Goal: Find specific page/section: Find specific page/section

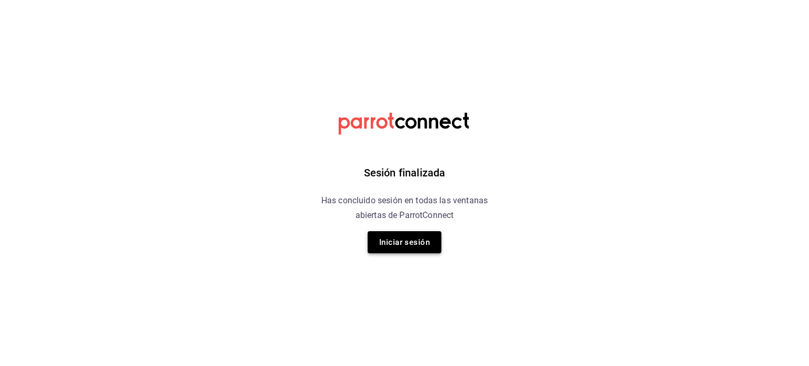
click at [398, 248] on button "Iniciar sesión" at bounding box center [405, 242] width 74 height 22
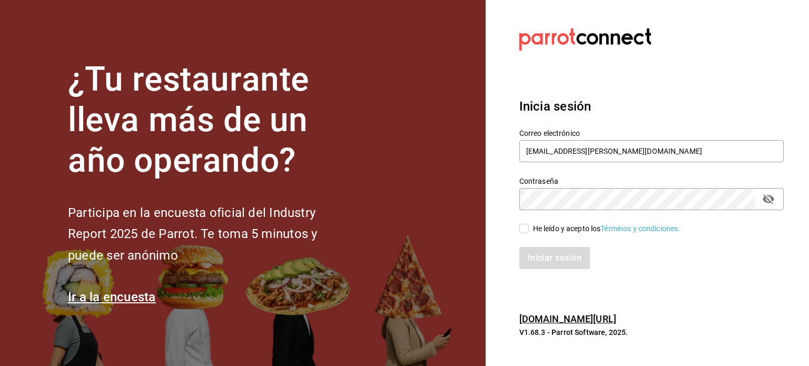
click at [547, 232] on div "He leído y acepto los Términos y condiciones." at bounding box center [606, 228] width 147 height 11
click at [529, 232] on input "He leído y acepto los Términos y condiciones." at bounding box center [523, 228] width 9 height 9
checkbox input "true"
click at [558, 259] on button "Iniciar sesión" at bounding box center [555, 258] width 72 height 22
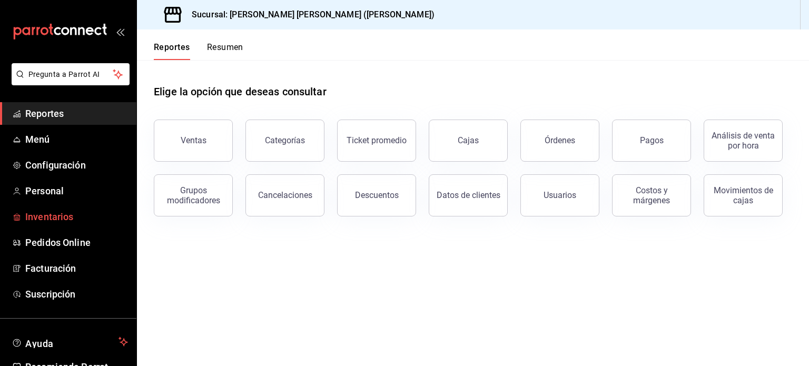
click at [59, 216] on span "Inventarios" at bounding box center [76, 217] width 103 height 14
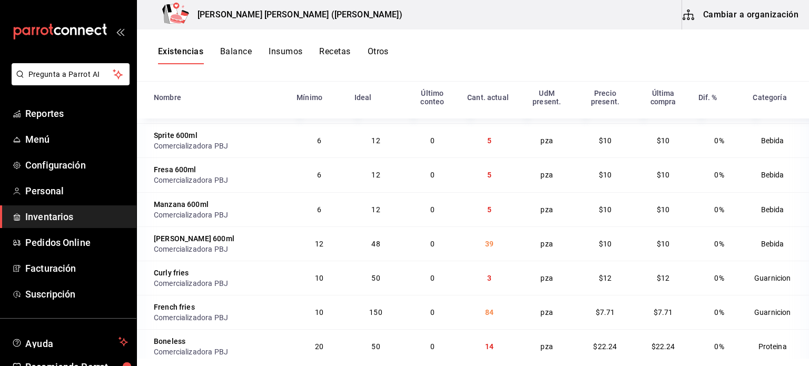
scroll to position [719, 0]
